Goal: Task Accomplishment & Management: Manage account settings

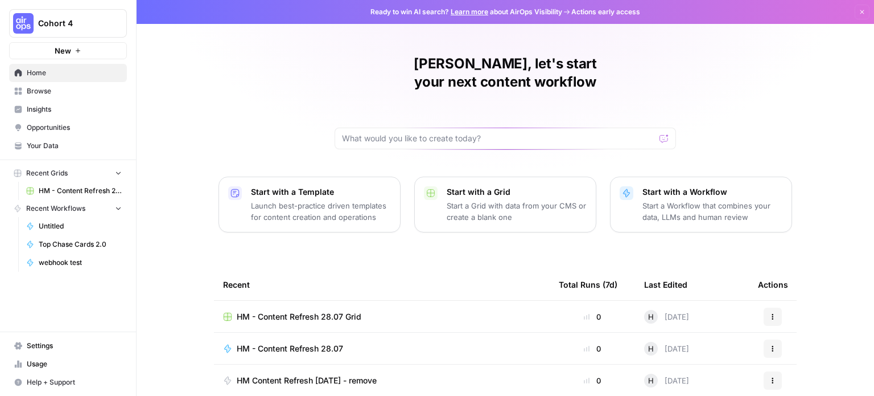
click at [110, 27] on div "Cohort 4" at bounding box center [80, 23] width 85 height 11
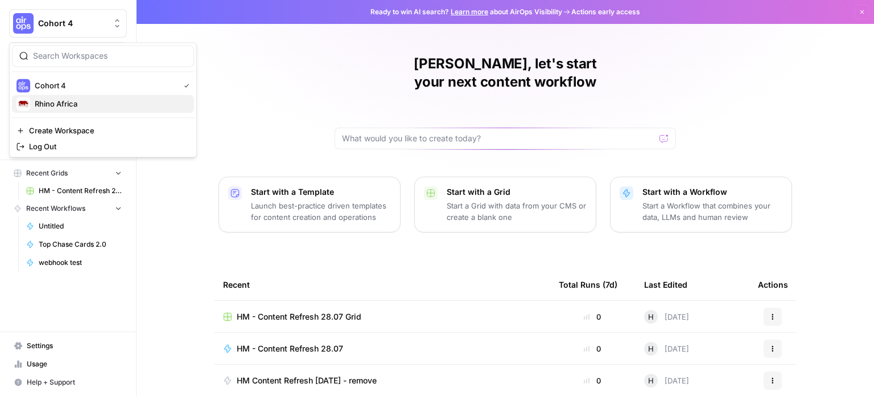
click at [84, 104] on span "Rhino Africa" at bounding box center [110, 103] width 150 height 11
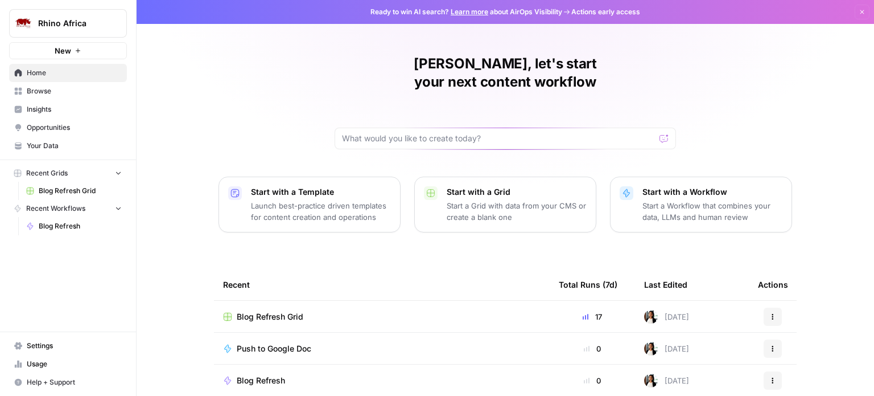
click at [32, 346] on span "Settings" at bounding box center [74, 345] width 95 height 10
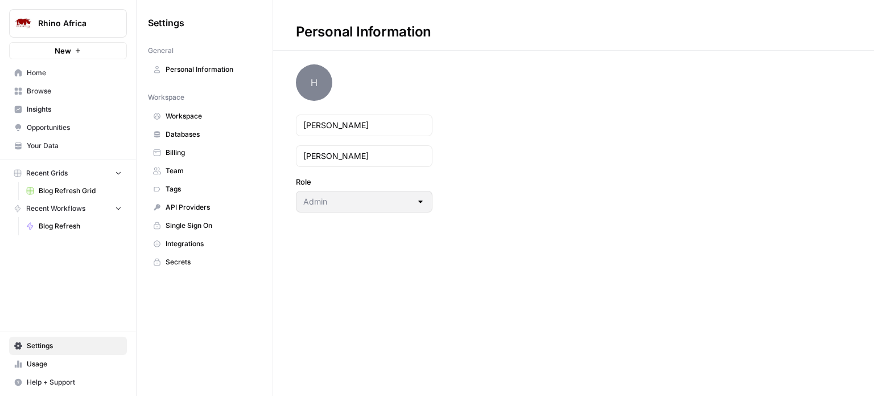
click at [194, 67] on span "Personal Information" at bounding box center [211, 69] width 91 height 10
click at [188, 245] on span "Integrations" at bounding box center [211, 244] width 91 height 10
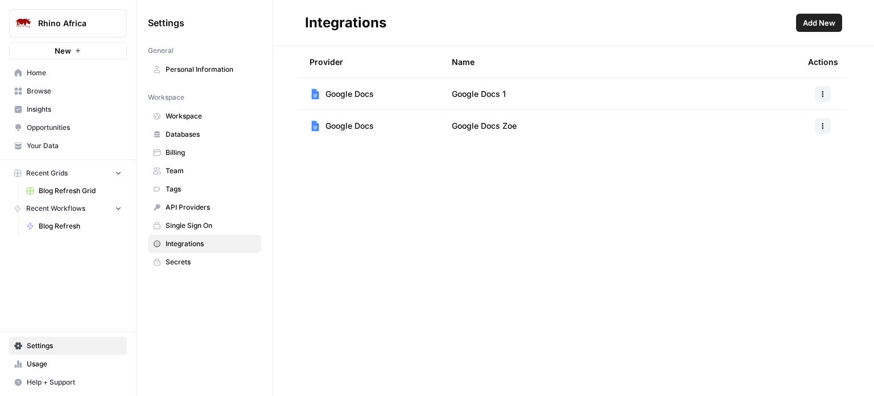
click at [826, 23] on span "Add New" at bounding box center [819, 22] width 32 height 11
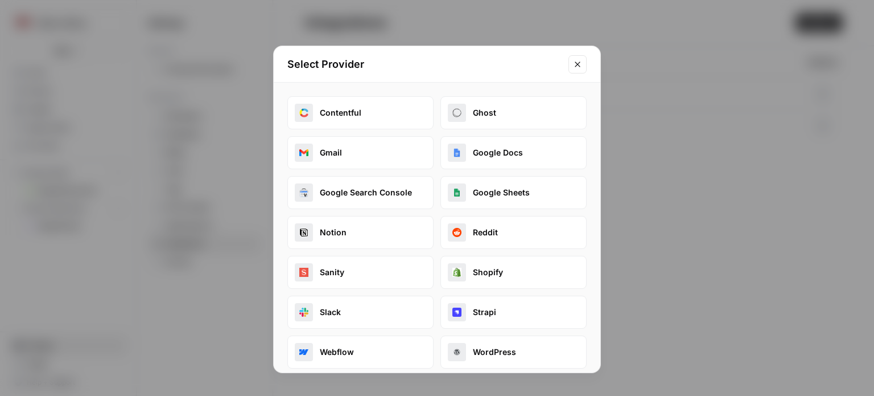
click at [495, 153] on button "Google Docs" at bounding box center [514, 152] width 146 height 33
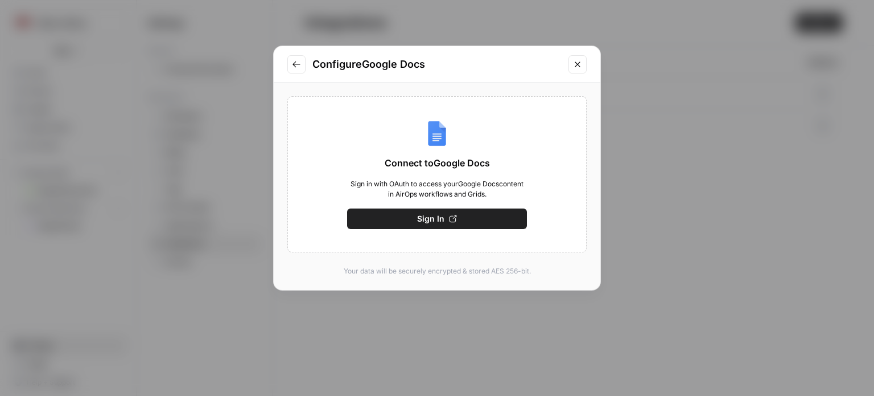
click at [413, 223] on button "Sign In" at bounding box center [437, 218] width 180 height 20
